Goal: Find specific page/section

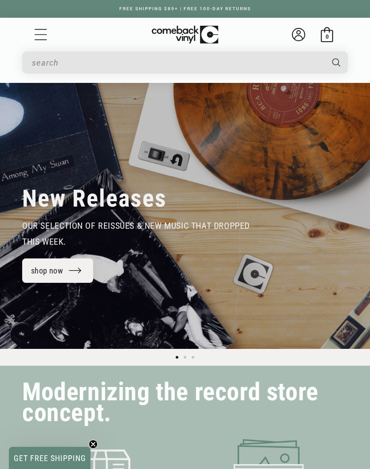
click at [270, 67] on input "When autocomplete results are available use up and down arrows to review and en…" at bounding box center [177, 63] width 291 height 18
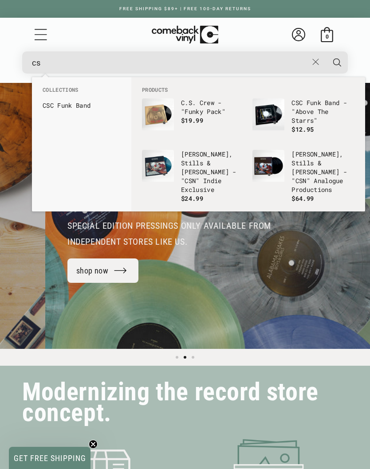
scroll to position [0, 370]
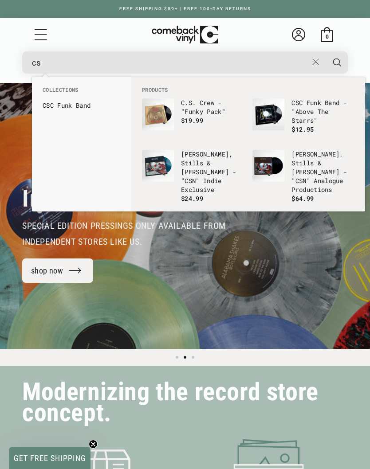
type input "c"
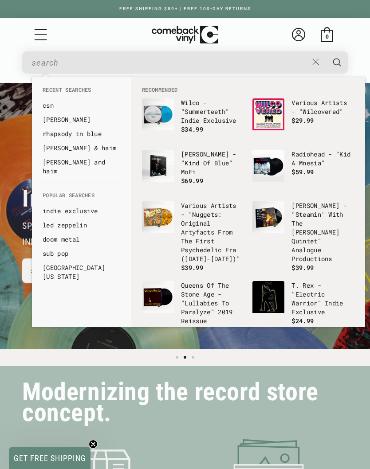
type input "t"
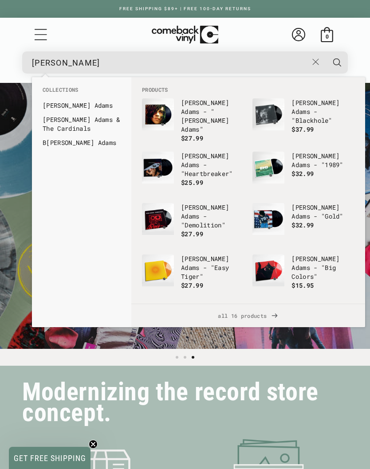
scroll to position [0, 740]
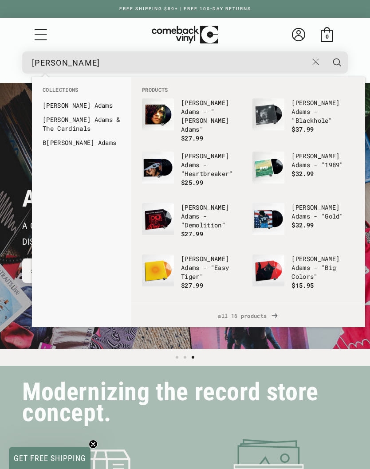
type input "ryan ada"
click at [78, 101] on link "Ryan Ada ms" at bounding box center [82, 105] width 78 height 9
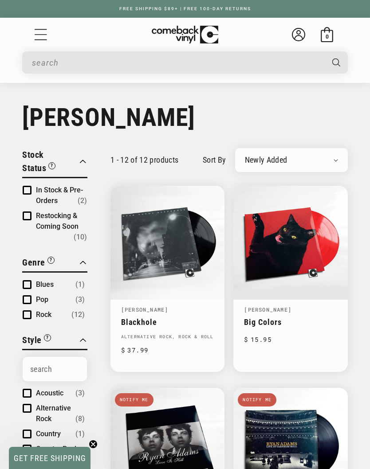
click at [95, 55] on input "When autocomplete results are available use up and down arrows to review and en…" at bounding box center [177, 63] width 291 height 18
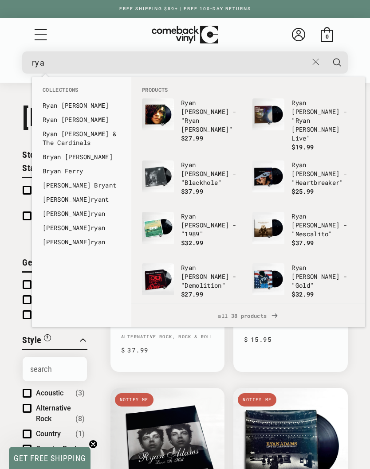
type input "rya"
click at [82, 135] on link "[PERSON_NAME] & The Cardinals" at bounding box center [82, 139] width 78 height 18
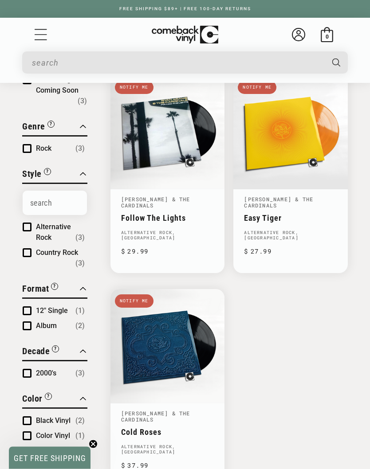
scroll to position [110, 0]
